Goal: Task Accomplishment & Management: Use online tool/utility

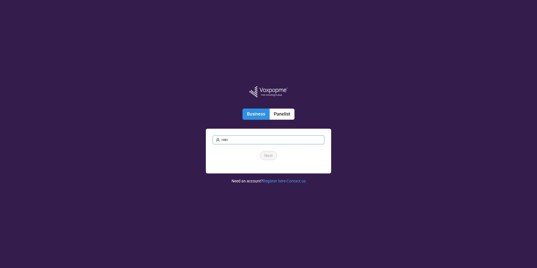
type input "**********"
click at [270, 156] on span "Next" at bounding box center [269, 156] width 8 height 6
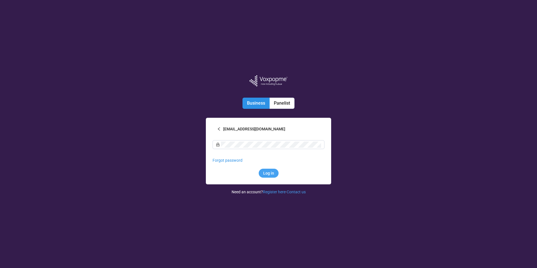
click at [273, 175] on span "Log in" at bounding box center [268, 173] width 11 height 6
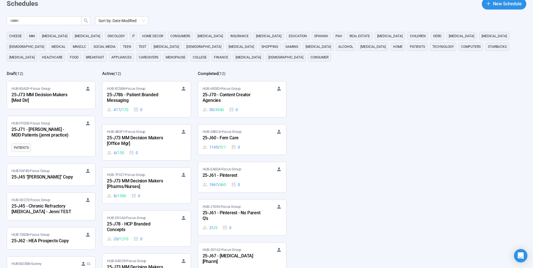
scroll to position [31, 0]
click at [53, 18] on input "text" at bounding box center [42, 20] width 64 height 6
type input "**"
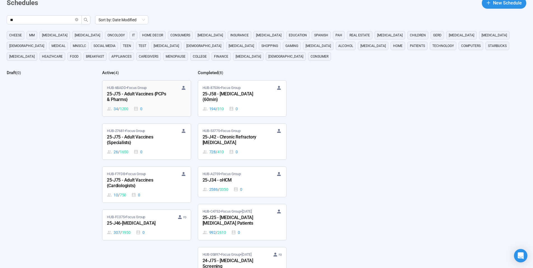
click at [153, 90] on div "HUB-6BADD • Focus Group" at bounding box center [146, 88] width 79 height 6
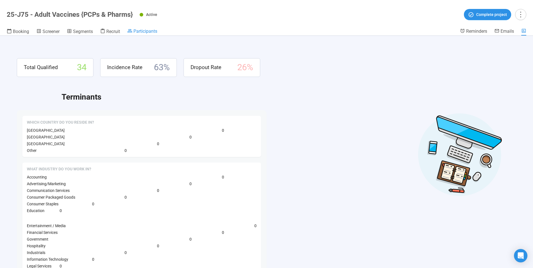
click at [145, 31] on span "Participants" at bounding box center [146, 31] width 24 height 5
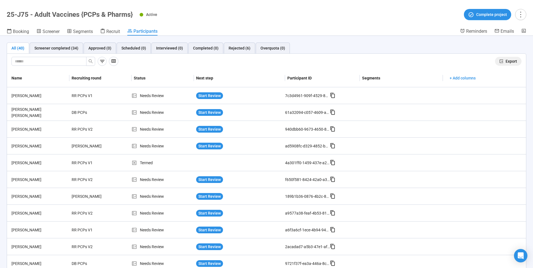
click at [506, 60] on span "Export" at bounding box center [511, 61] width 11 height 6
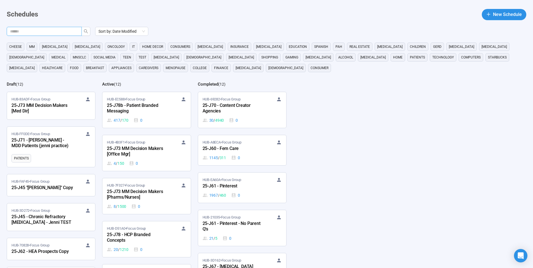
click at [32, 32] on input "text" at bounding box center [42, 31] width 64 height 6
type input "**"
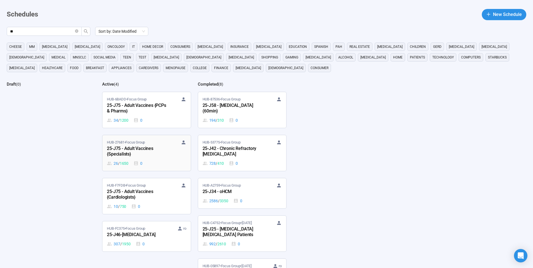
click at [150, 149] on div "25-J75 - Adult Vaccines {Specialists}" at bounding box center [138, 151] width 62 height 13
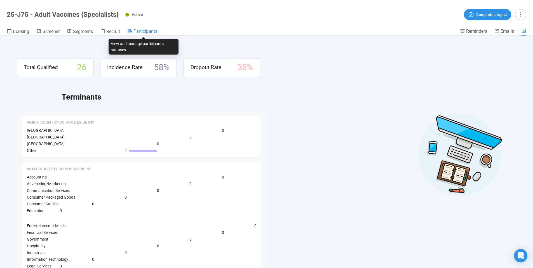
click at [144, 31] on span "Participants" at bounding box center [146, 31] width 24 height 5
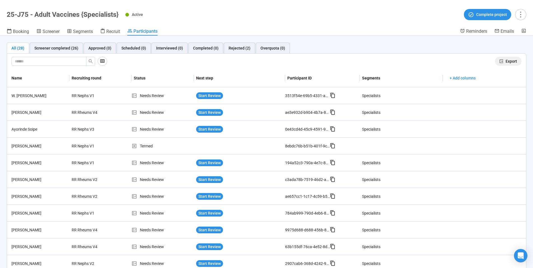
click at [506, 60] on span "Export" at bounding box center [511, 61] width 11 height 6
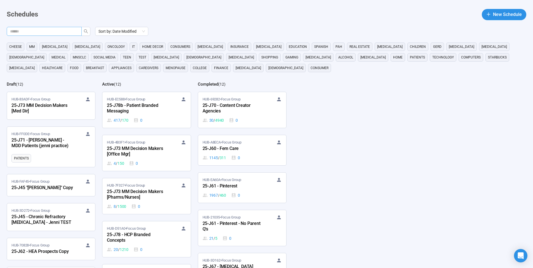
click at [60, 31] on input "text" at bounding box center [42, 31] width 64 height 6
click at [86, 31] on icon "search" at bounding box center [86, 31] width 4 height 4
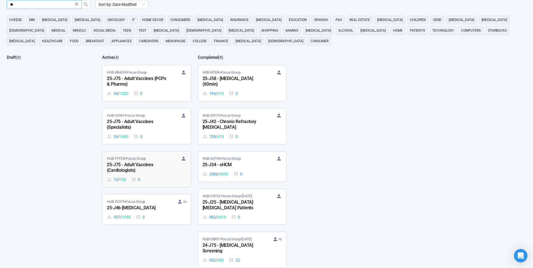
type input "**"
click at [146, 158] on span "HUB-F7FDB • Focus Group" at bounding box center [126, 159] width 39 height 6
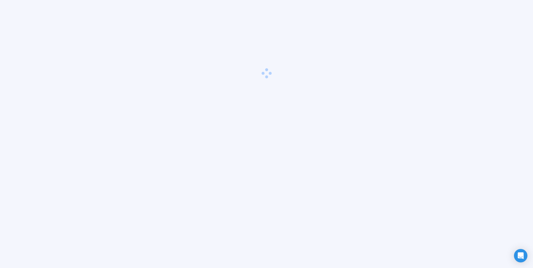
scroll to position [20, 0]
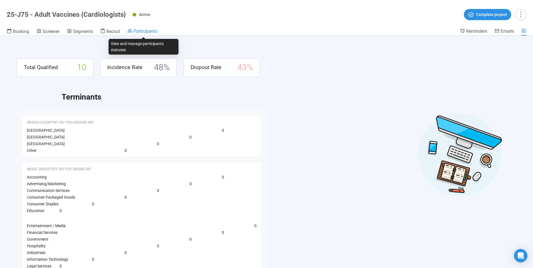
click at [147, 34] on link "Participants" at bounding box center [142, 31] width 30 height 7
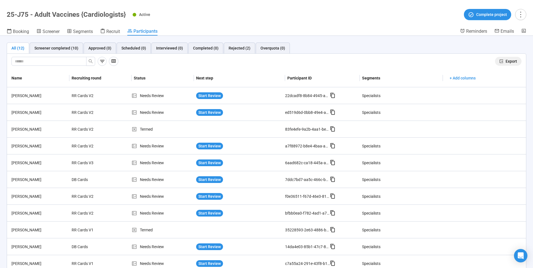
click at [506, 62] on span "Export" at bounding box center [511, 61] width 11 height 6
